Goal: Check status: Check status

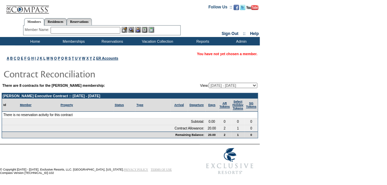
click at [230, 88] on table "There are 8 contracts for the [PERSON_NAME] membership: View: [DATE] - [DATE] […" at bounding box center [130, 85] width 257 height 7
click at [230, 85] on select "[DATE] - [DATE] [DATE] - [DATE] [DATE] - [DATE] [DATE] - [DATE] [DATE] - [DATE]…" at bounding box center [233, 85] width 49 height 5
select select "146367"
click at [209, 83] on select "[DATE] - [DATE] [DATE] - [DATE] [DATE] - [DATE] [DATE] - [DATE] [DATE] - [DATE]…" at bounding box center [233, 85] width 49 height 5
click at [226, 84] on select "[DATE] - [DATE] [DATE] - [DATE] [DATE] - [DATE] [DATE] - [DATE] [DATE] - [DATE]…" at bounding box center [233, 85] width 49 height 5
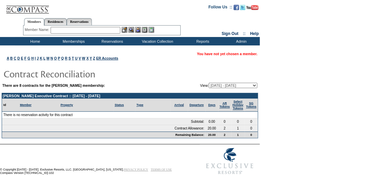
select select "125542"
click at [209, 83] on select "[DATE] - [DATE] [DATE] - [DATE] [DATE] - [DATE] [DATE] - [DATE] [DATE] - [DATE]…" at bounding box center [233, 85] width 49 height 5
